Goal: Check status: Verify the current state of an ongoing process or item

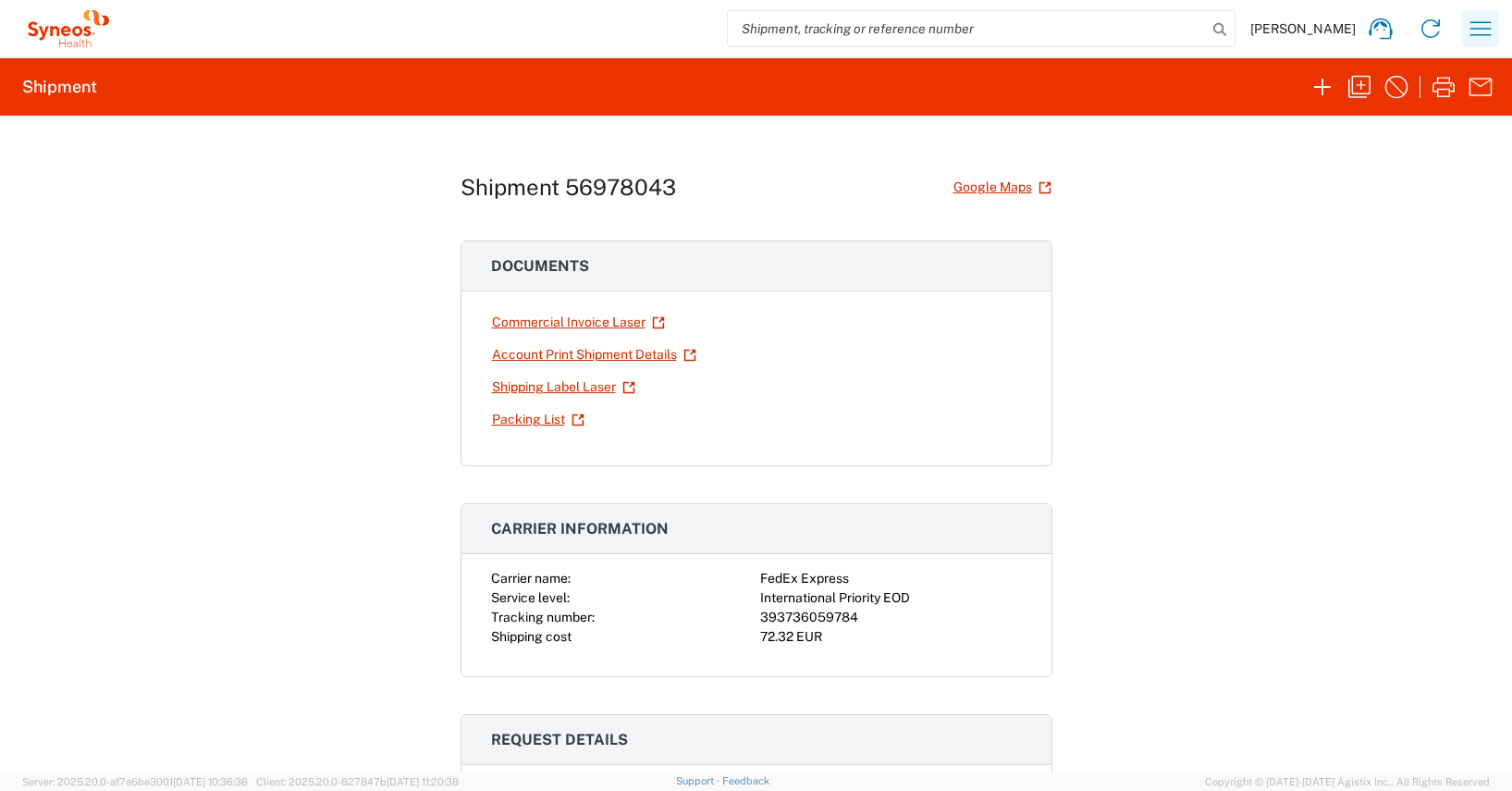
click at [1480, 25] on icon "button" at bounding box center [1481, 28] width 29 height 29
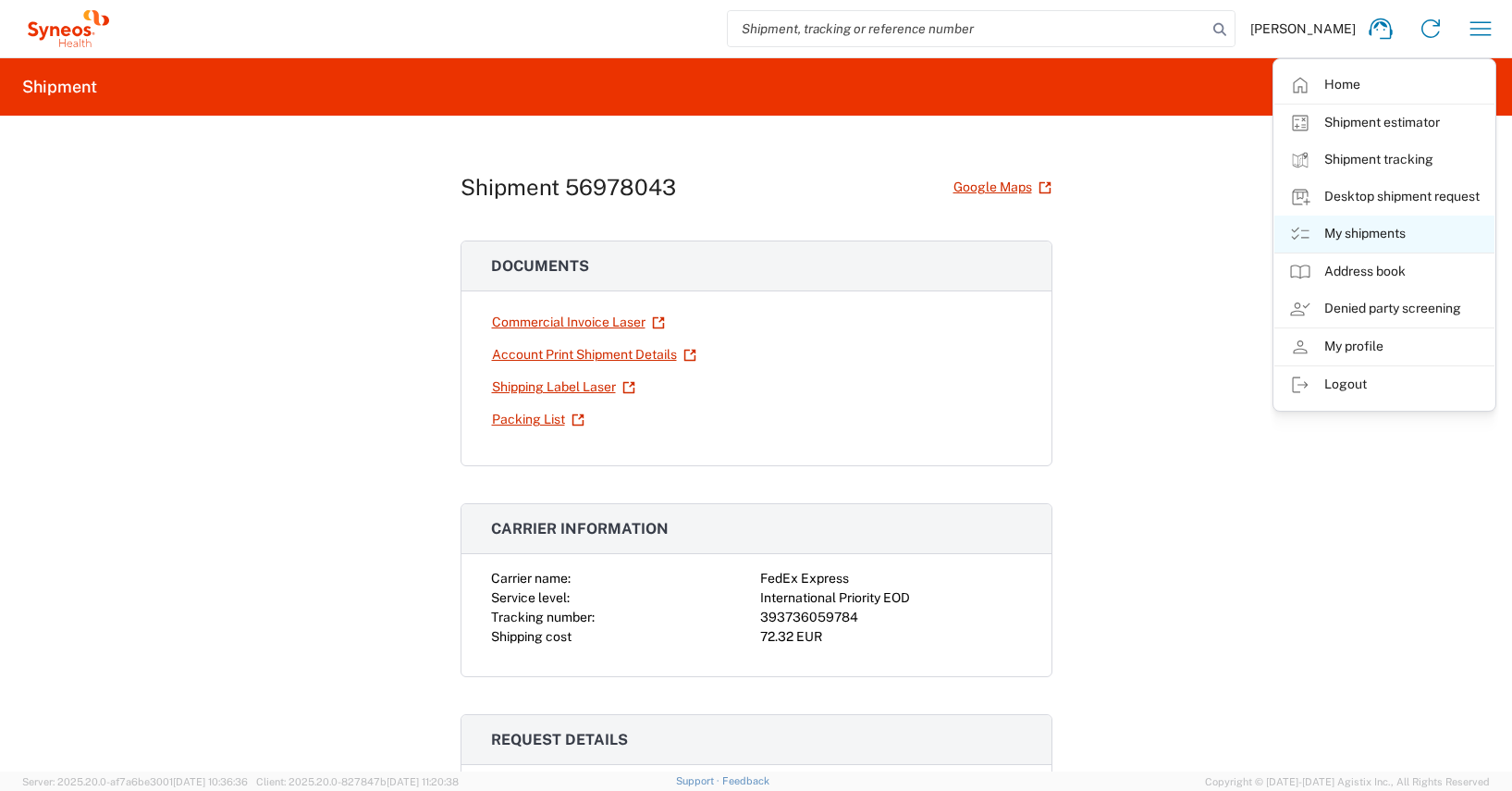
click at [1388, 235] on link "My shipments" at bounding box center [1385, 234] width 220 height 37
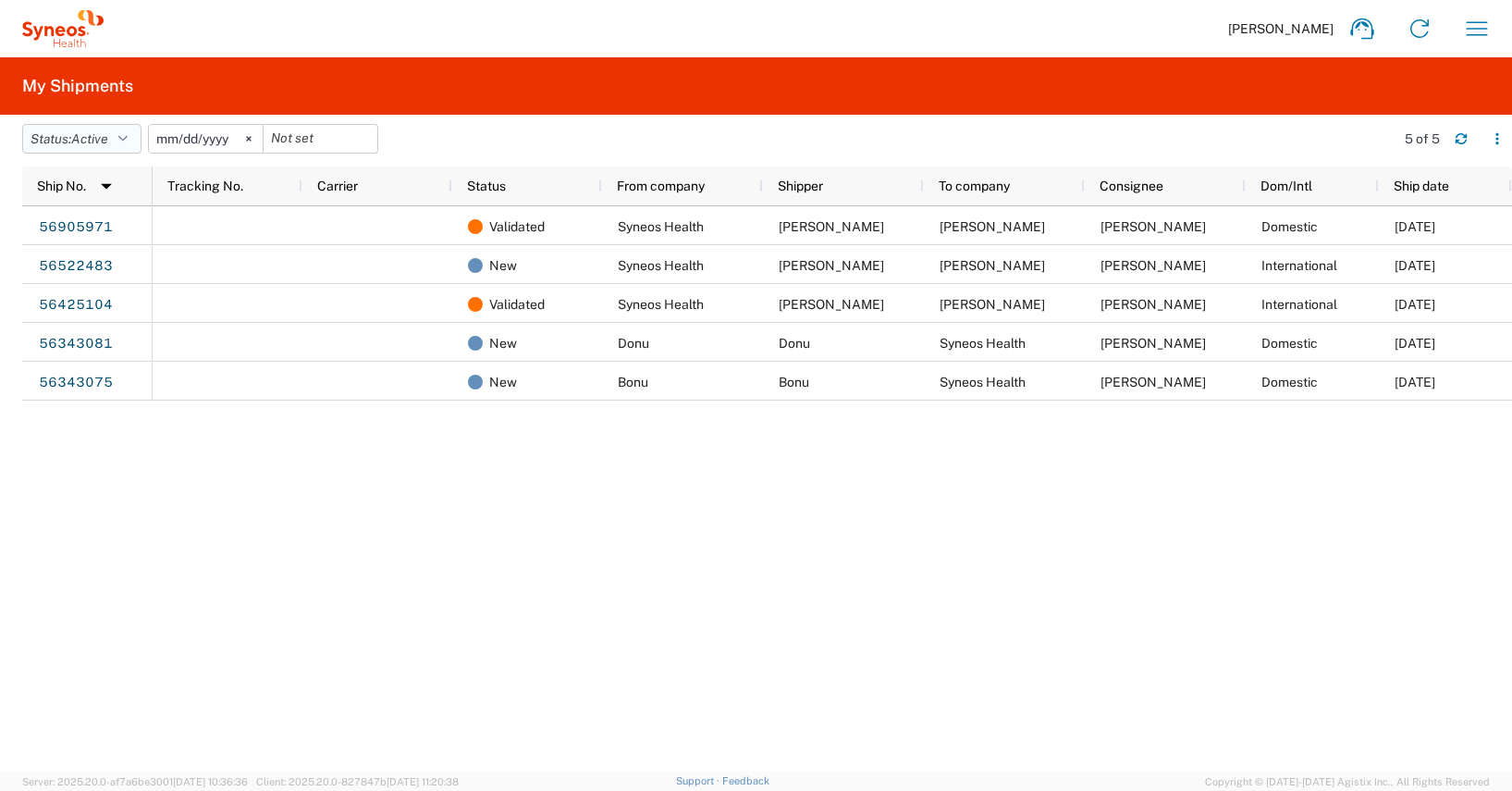
click at [126, 136] on icon "button" at bounding box center [122, 138] width 9 height 13
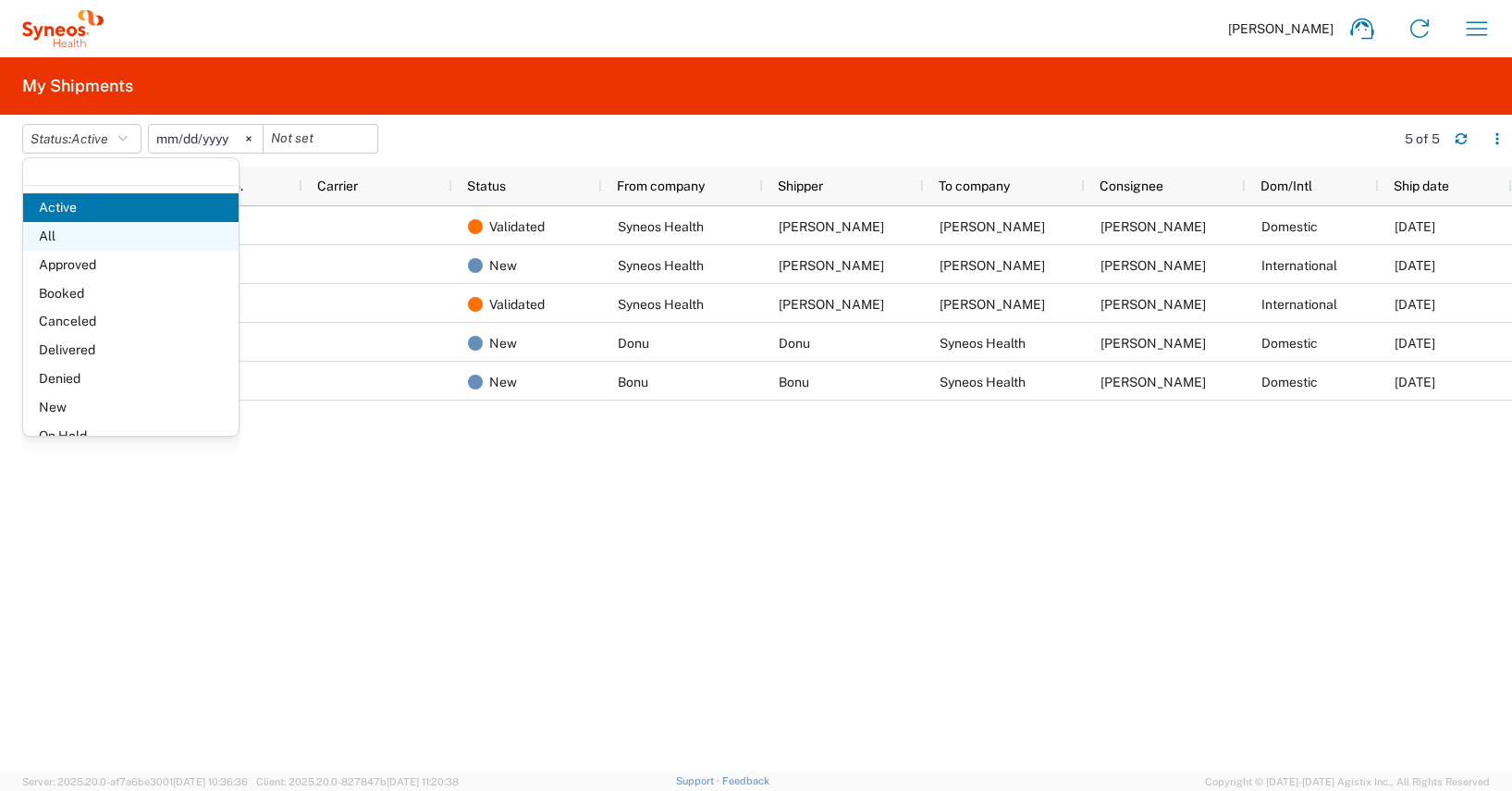
click at [52, 229] on span "All" at bounding box center [131, 236] width 215 height 28
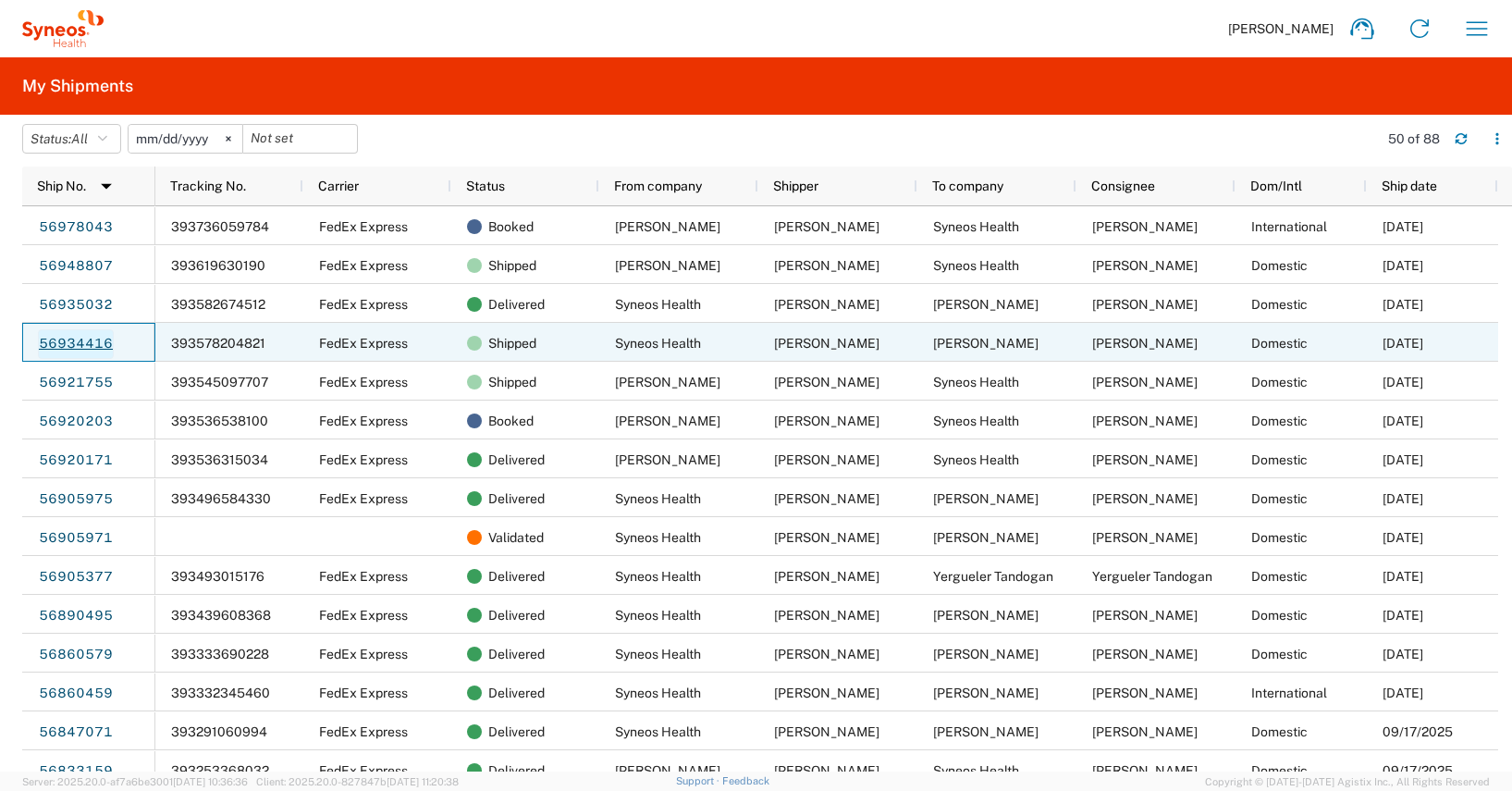
click at [74, 345] on link "56934416" at bounding box center [76, 344] width 76 height 29
click at [1126, 341] on span "[PERSON_NAME]" at bounding box center [1145, 343] width 106 height 15
click at [111, 348] on link "56934416" at bounding box center [76, 344] width 76 height 29
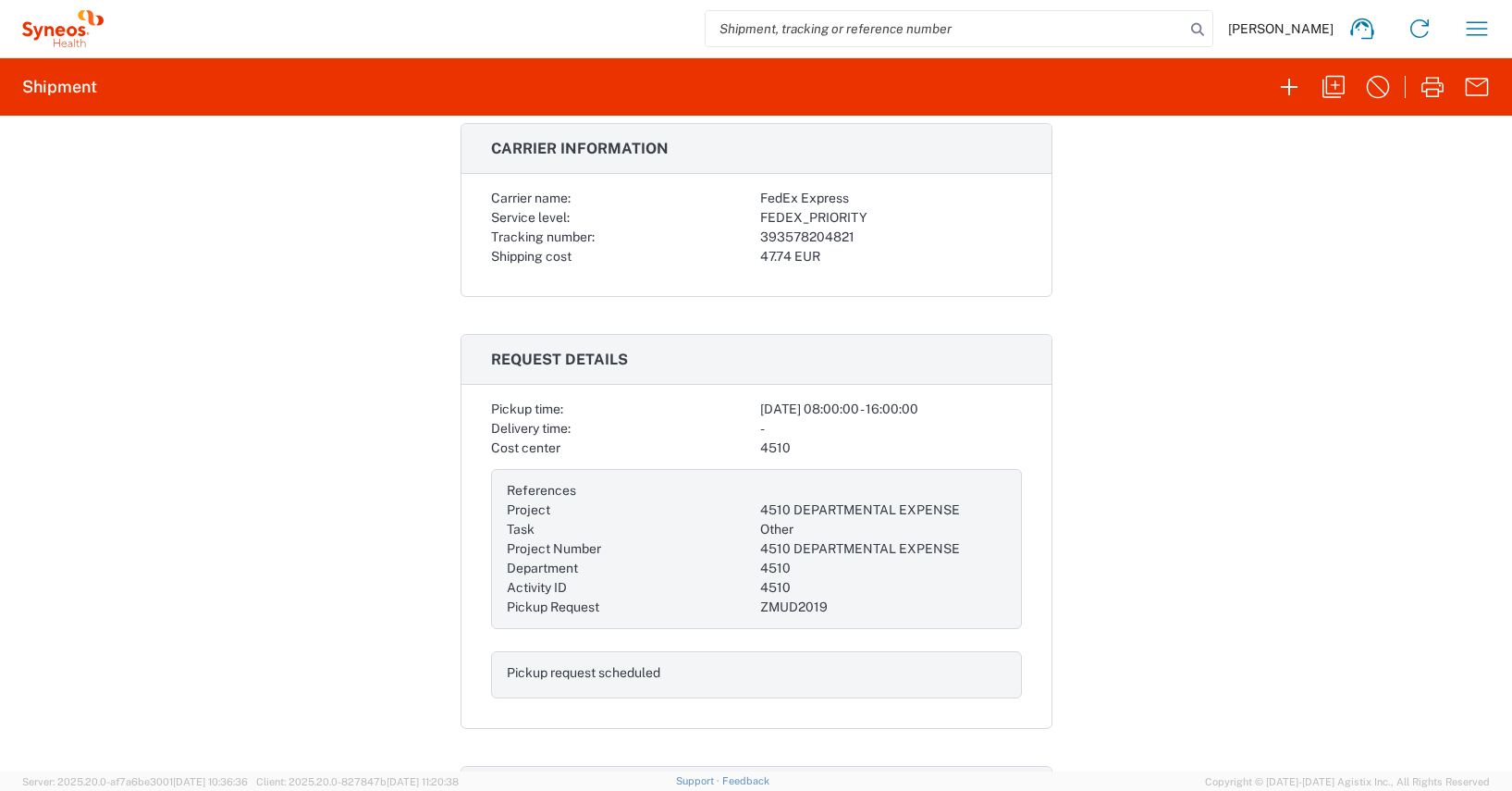
scroll to position [347, 0]
drag, startPoint x: 756, startPoint y: 238, endPoint x: 857, endPoint y: 229, distance: 101.4
click at [857, 229] on div "393578204821" at bounding box center [891, 239] width 261 height 20
copy div "393578204821"
click at [894, 278] on div "Carrier name: FedEx Express Service level: FEDEX_PRIORITY Tracking number: 3935…" at bounding box center [756, 245] width 590 height 108
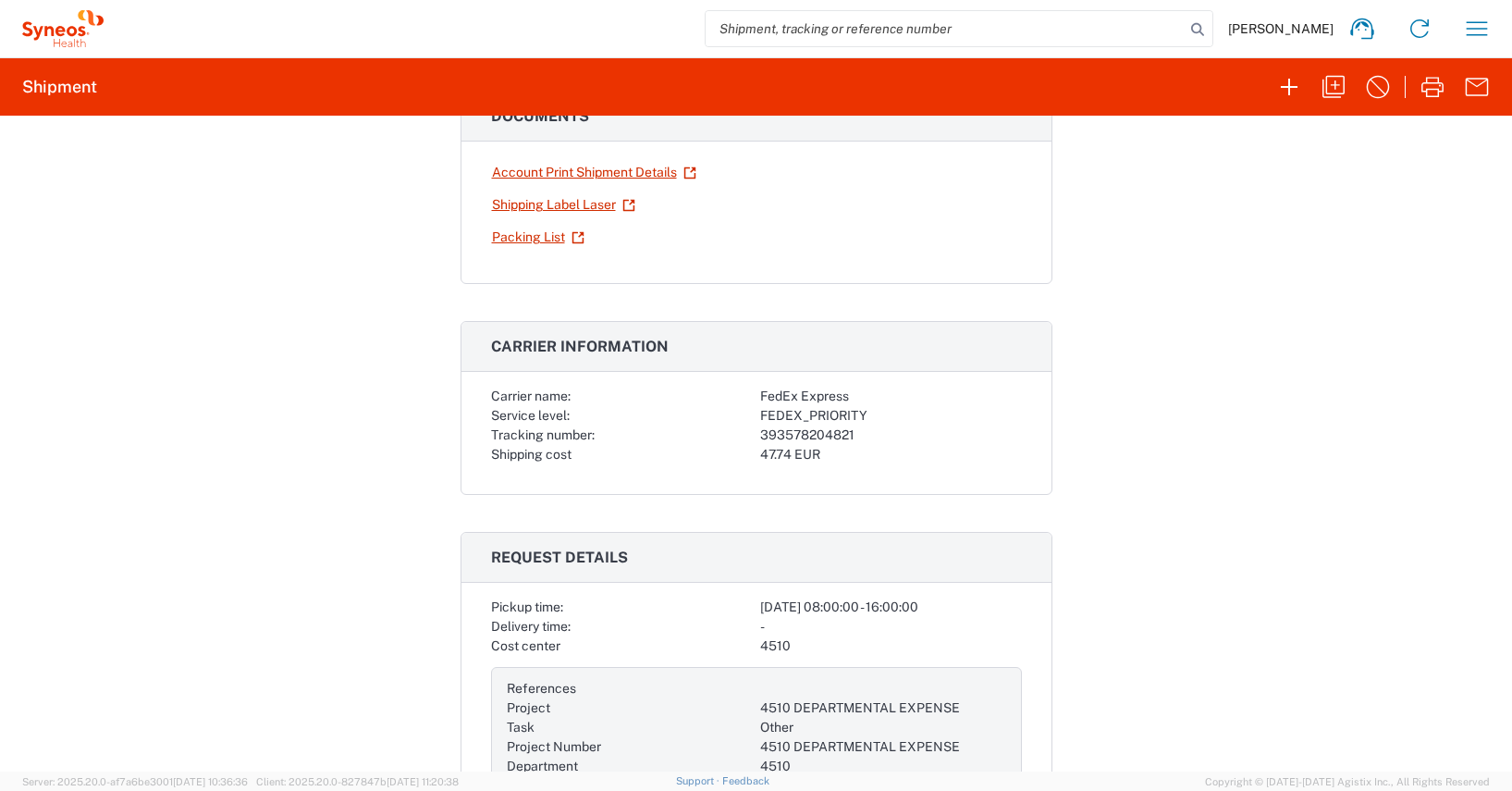
scroll to position [0, 0]
